Goal: Find specific page/section: Find specific page/section

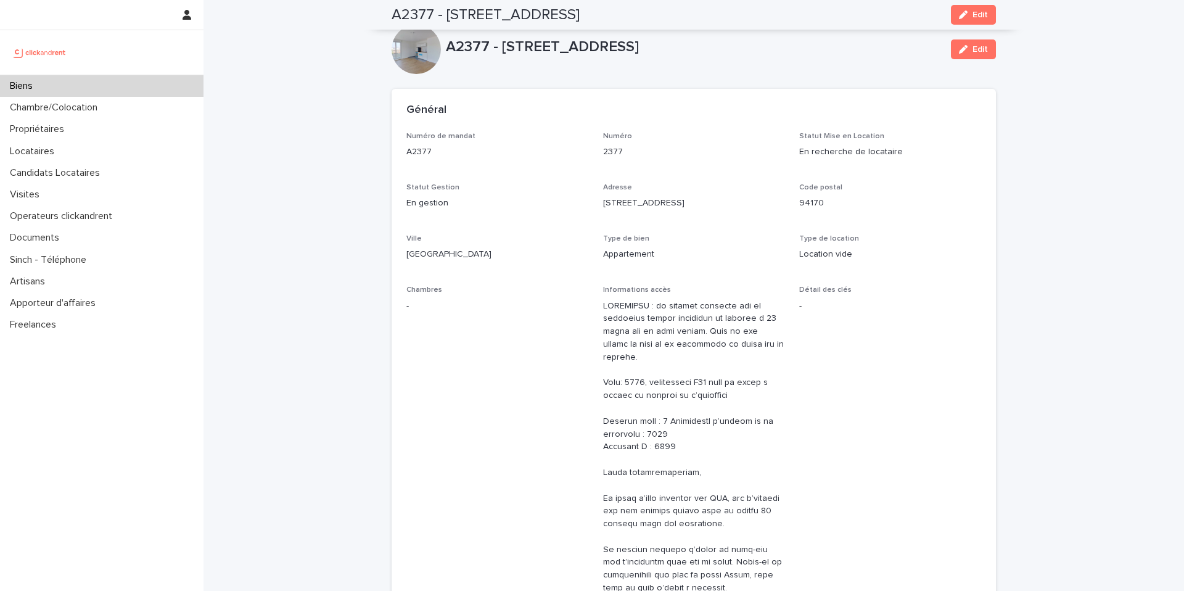
scroll to position [3356, 0]
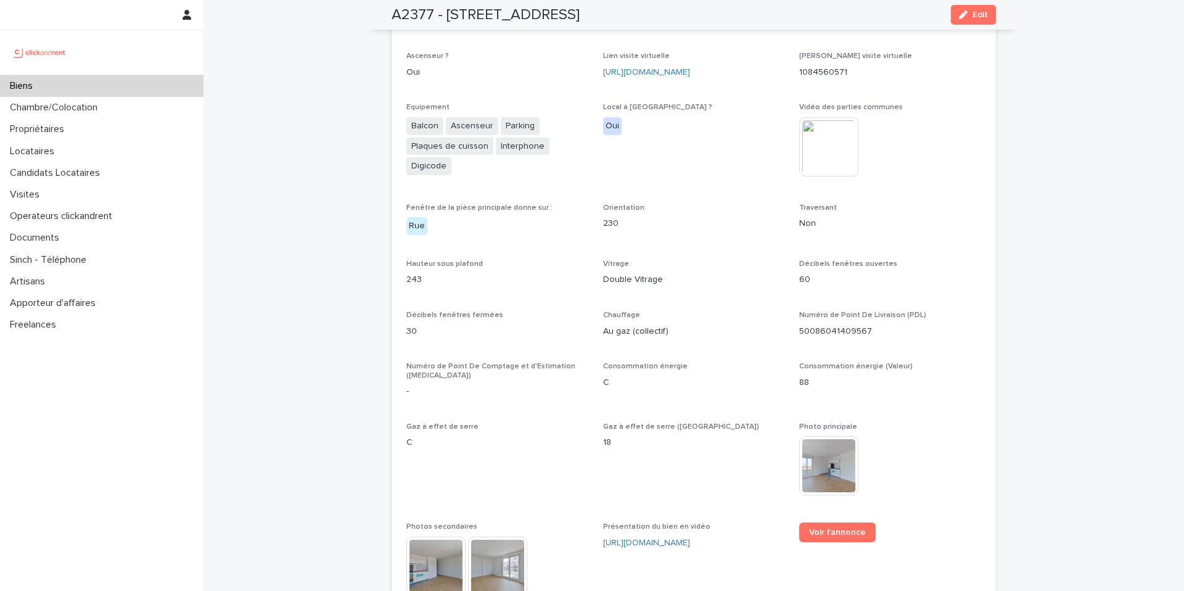
click at [90, 89] on div "Biens" at bounding box center [101, 86] width 203 height 22
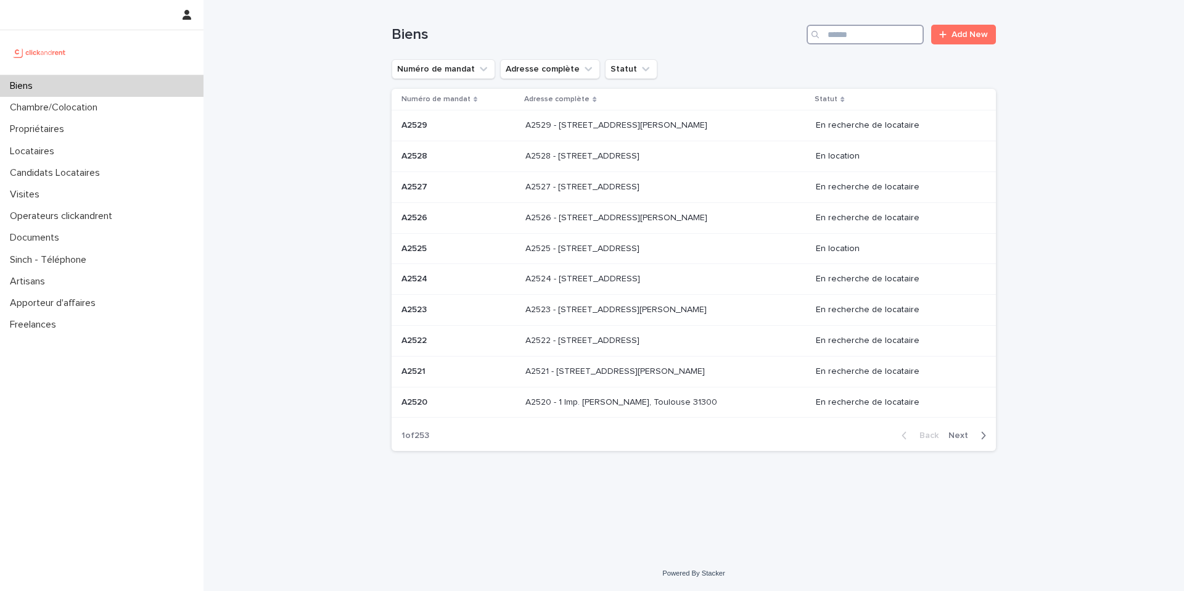
click at [880, 38] on input "Search" at bounding box center [865, 35] width 117 height 20
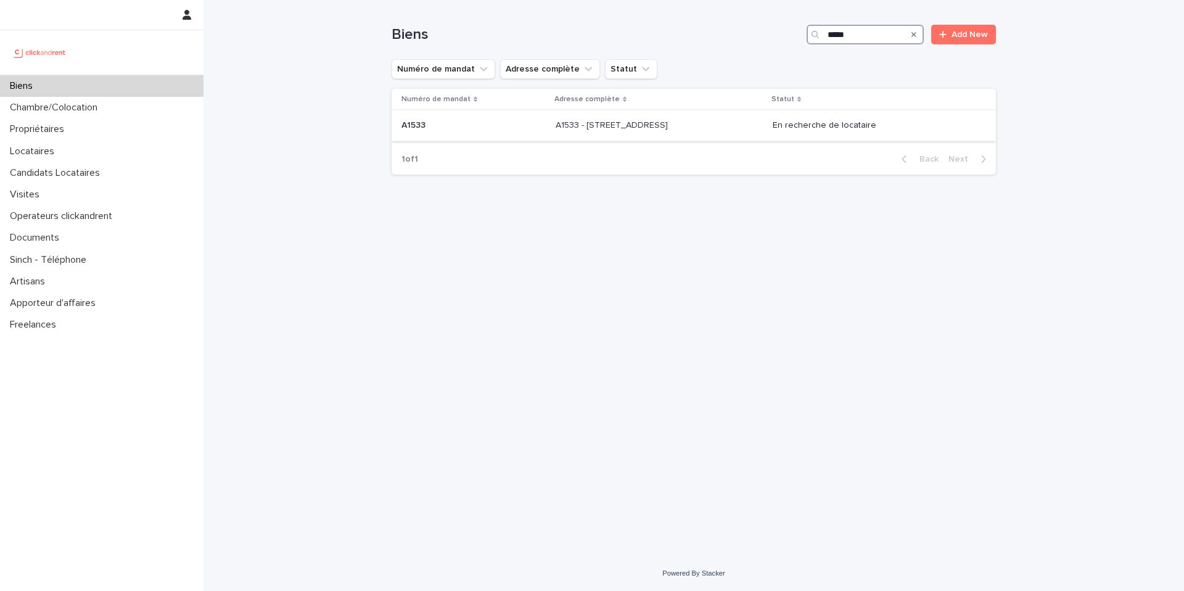
type input "*****"
click at [577, 131] on div "A1533 - [STREET_ADDRESS][GEOGRAPHIC_DATA][STREET_ADDRESS]" at bounding box center [659, 125] width 207 height 20
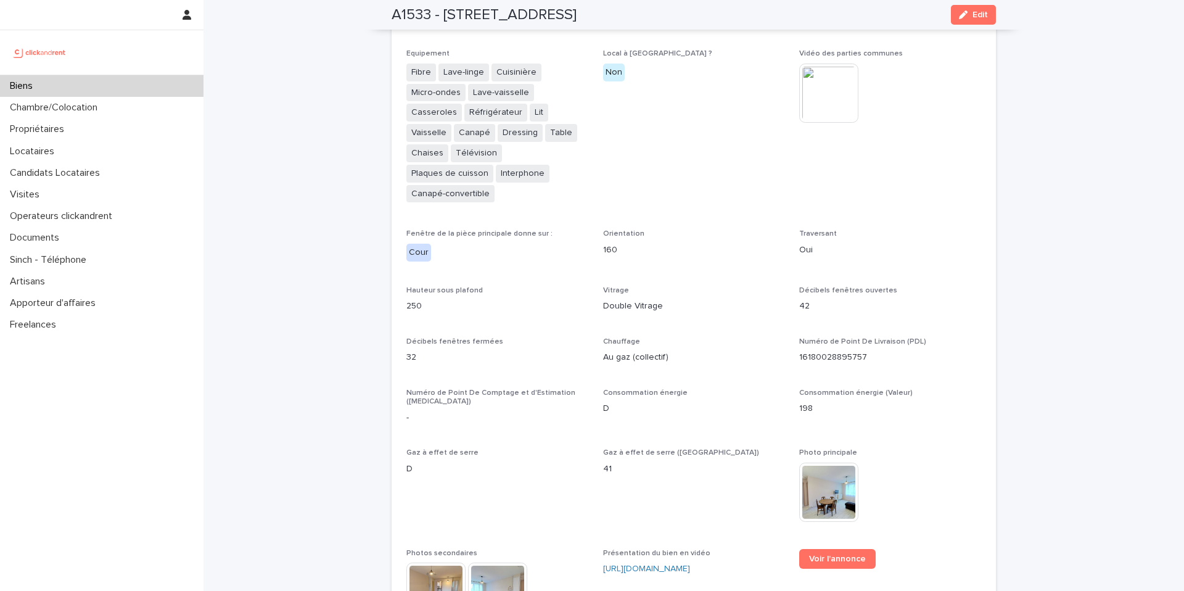
scroll to position [3130, 0]
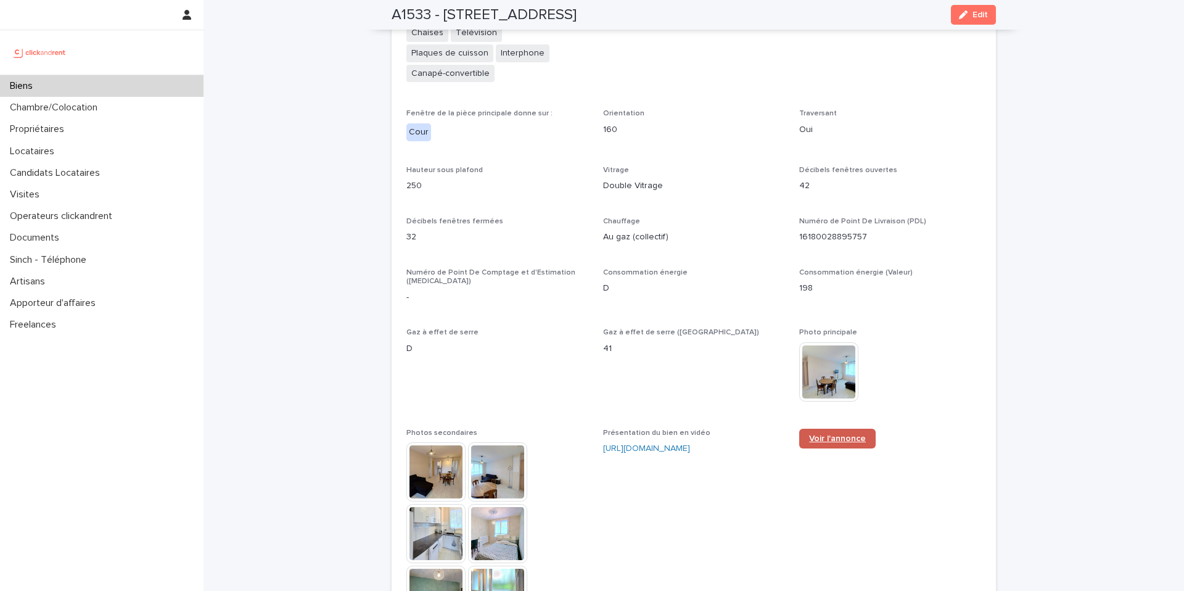
click at [853, 434] on span "Voir l'annonce" at bounding box center [837, 438] width 57 height 9
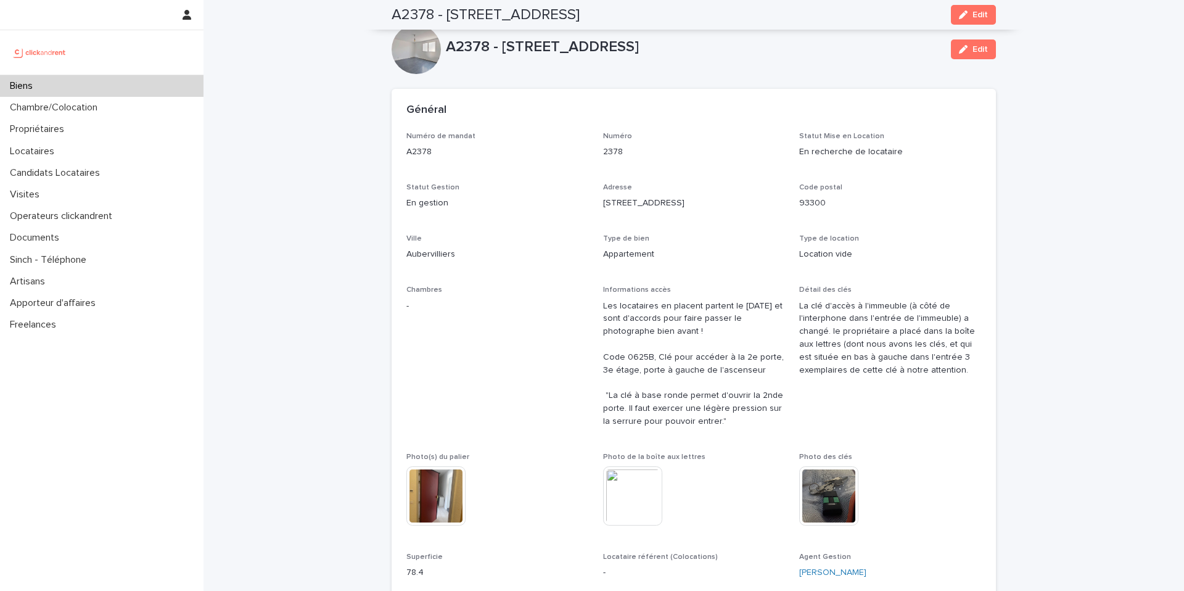
scroll to position [3097, 0]
